Goal: Transaction & Acquisition: Purchase product/service

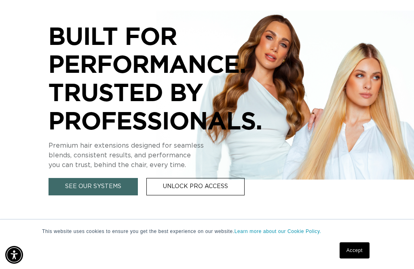
scroll to position [0, 356]
click at [126, 190] on link "See Our Systems" at bounding box center [92, 186] width 89 height 17
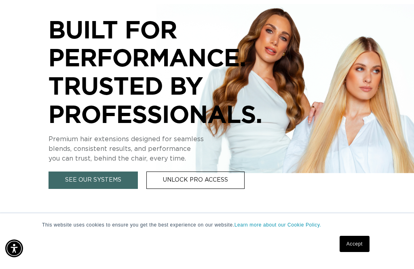
click at [112, 178] on link "See Our Systems" at bounding box center [92, 186] width 89 height 17
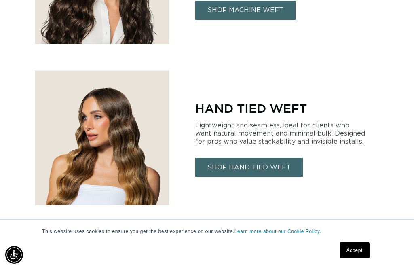
scroll to position [800, 0]
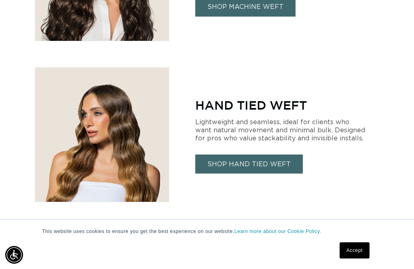
click at [259, 166] on link "SHOP HAND TIED WEFT" at bounding box center [248, 163] width 107 height 19
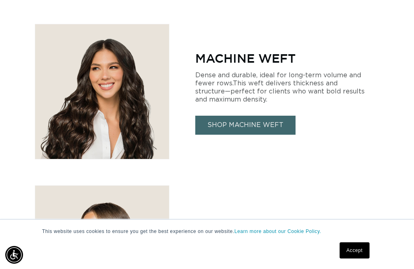
scroll to position [0, 356]
click at [260, 116] on link "SHOP MACHINE WEFT" at bounding box center [245, 125] width 100 height 19
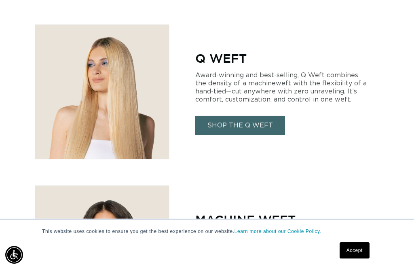
scroll to position [0, 713]
click at [264, 116] on link "SHOP THE Q WEFT" at bounding box center [240, 125] width 90 height 19
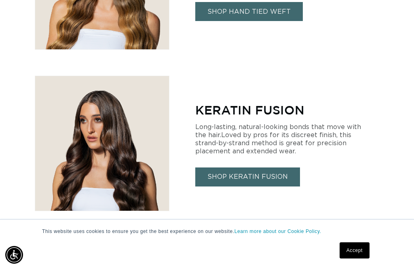
scroll to position [0, 0]
click at [253, 175] on link "SHOP KERATIN FUSION" at bounding box center [247, 176] width 105 height 19
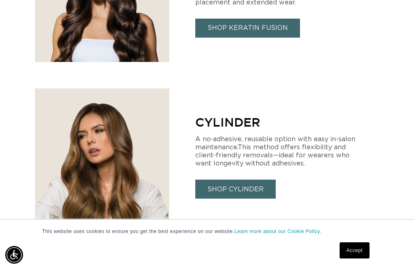
scroll to position [0, 713]
click at [236, 181] on link "SHOP CYLINDER" at bounding box center [235, 188] width 80 height 19
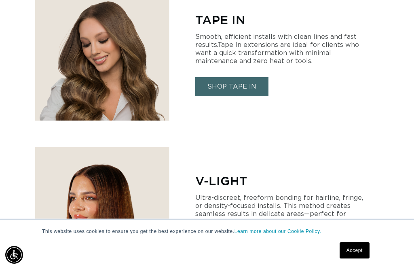
scroll to position [1360, 0]
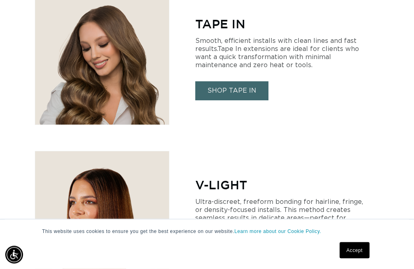
click at [245, 84] on link "SHOP TAPE IN" at bounding box center [231, 91] width 73 height 19
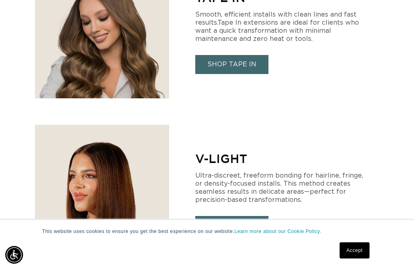
scroll to position [0, 0]
click at [238, 221] on link "SHOP V-LIGHT" at bounding box center [231, 225] width 73 height 19
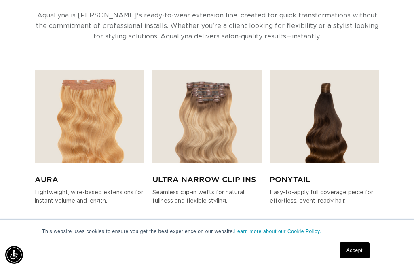
click at [333, 138] on img at bounding box center [323, 116] width 109 height 93
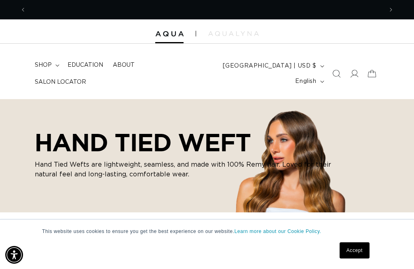
scroll to position [0, 356]
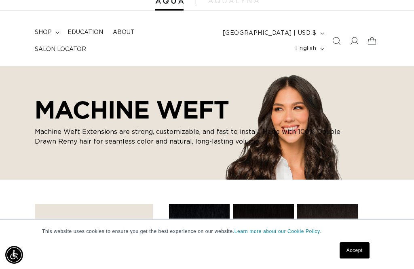
scroll to position [0, 713]
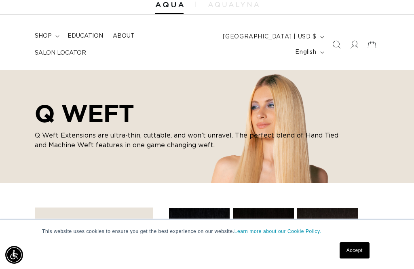
scroll to position [0, 356]
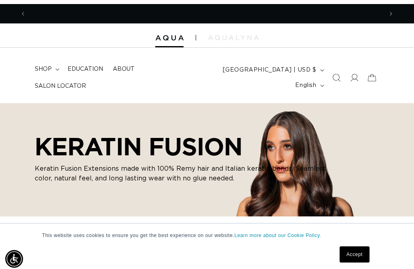
scroll to position [0, 356]
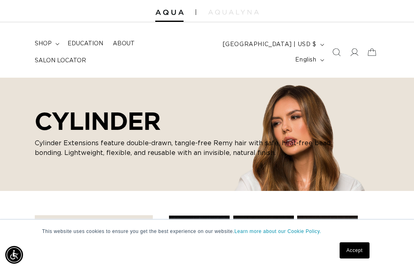
scroll to position [3, 0]
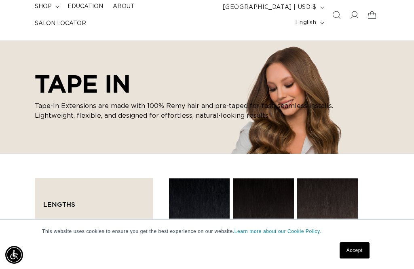
scroll to position [0, 713]
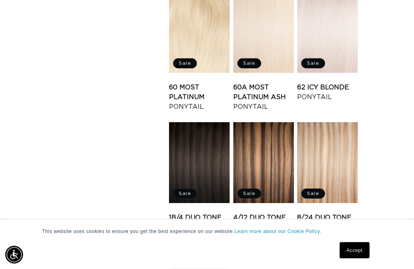
scroll to position [652, 0]
click at [269, 213] on link "4/12 Duo Tone Ponytail" at bounding box center [263, 222] width 61 height 19
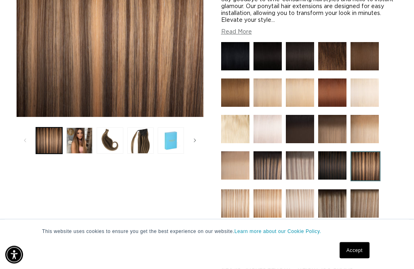
scroll to position [198, 0]
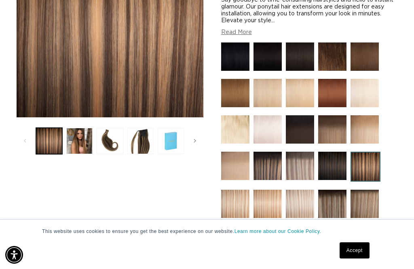
click at [272, 170] on img at bounding box center [267, 166] width 28 height 28
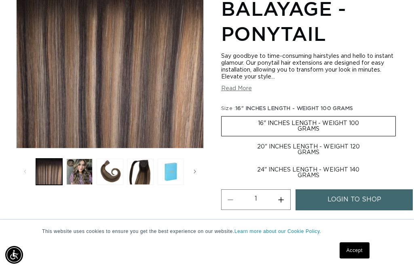
click at [365, 120] on label "16" INCHES LENGTH - WEIGHT 100 GRAMS Variant sold out or unavailable" at bounding box center [308, 126] width 175 height 20
click at [223, 115] on input "16" INCHES LENGTH - WEIGHT 100 GRAMS Variant sold out or unavailable" at bounding box center [223, 114] width 0 height 0
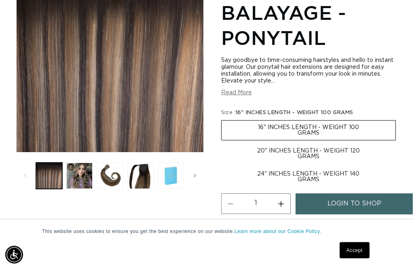
scroll to position [174, 0]
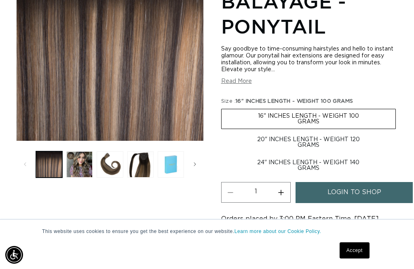
click at [355, 193] on span "login to shop" at bounding box center [354, 192] width 54 height 21
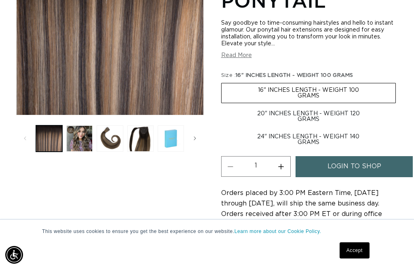
scroll to position [0, 356]
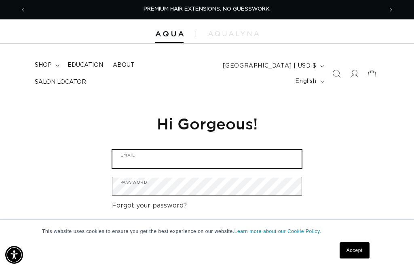
click at [199, 154] on input "Email" at bounding box center [206, 159] width 189 height 18
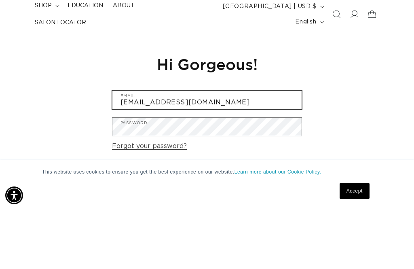
type input "[EMAIL_ADDRESS][DOMAIN_NAME]"
click at [207, 227] on button "Sign in" at bounding box center [206, 237] width 49 height 21
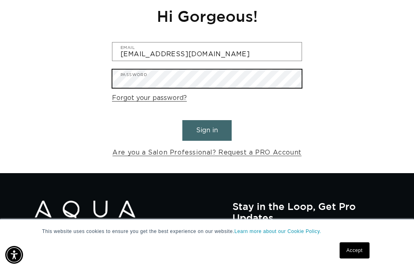
scroll to position [0, 713]
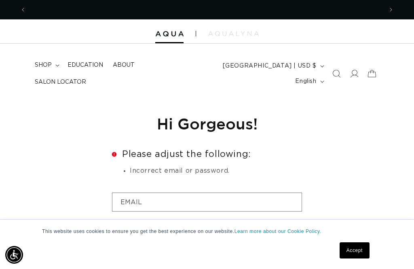
scroll to position [0, 713]
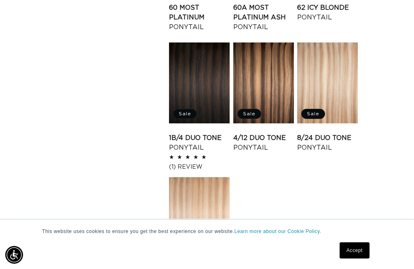
scroll to position [0, 713]
click at [270, 133] on link "4/12 Duo Tone Ponytail" at bounding box center [263, 142] width 61 height 19
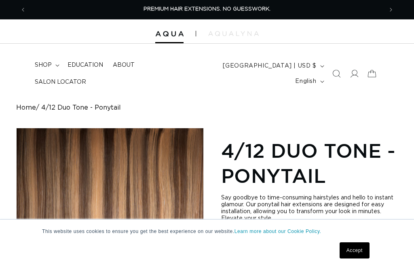
scroll to position [189, 0]
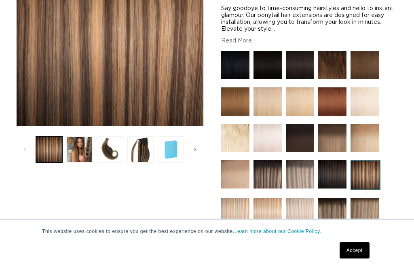
click at [82, 145] on button "Load image 2 in gallery view" at bounding box center [79, 149] width 26 height 26
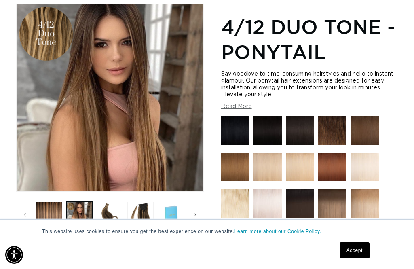
scroll to position [0, 713]
click at [112, 208] on button "Load image 3 in gallery view" at bounding box center [110, 215] width 26 height 26
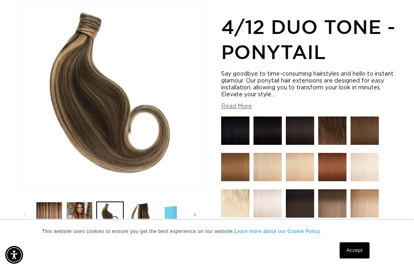
scroll to position [0, 0]
click at [141, 207] on button "Load image 4 in gallery view" at bounding box center [140, 215] width 26 height 26
